Goal: Information Seeking & Learning: Compare options

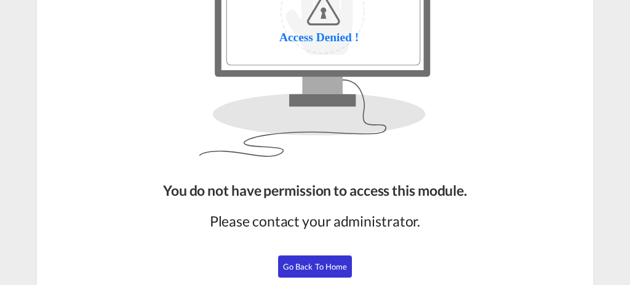
scroll to position [132, 0]
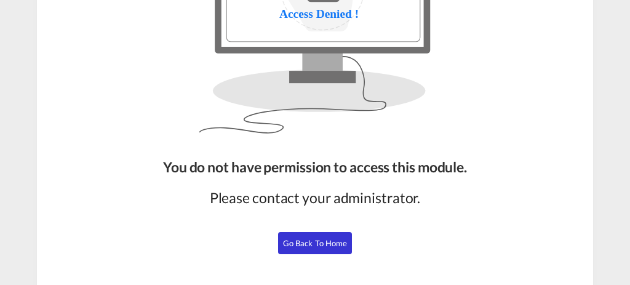
click at [303, 238] on span "Go Back to Home" at bounding box center [315, 243] width 65 height 10
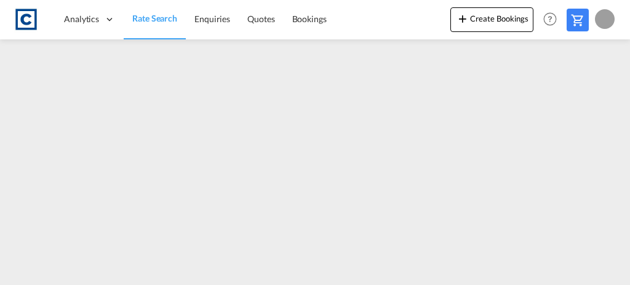
scroll to position [132, 0]
